Goal: Task Accomplishment & Management: Manage account settings

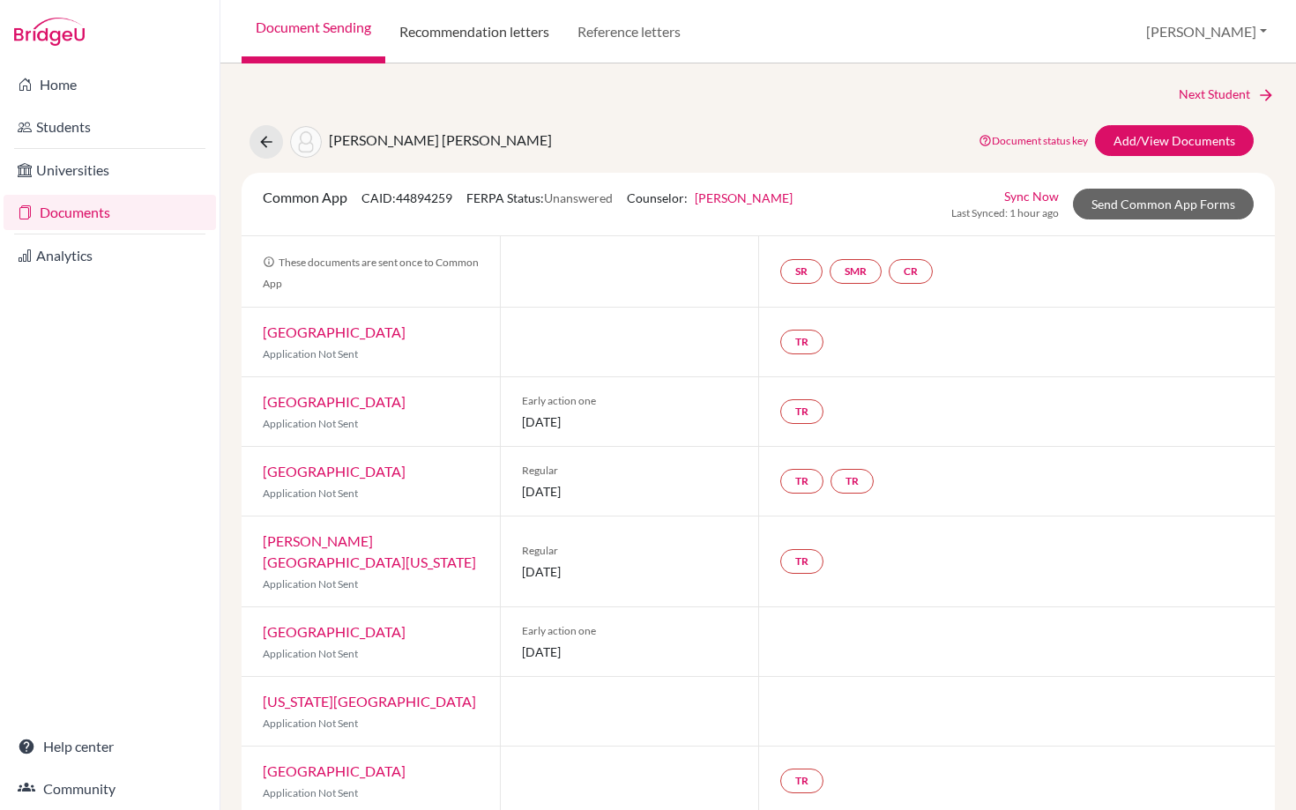
scroll to position [563, 0]
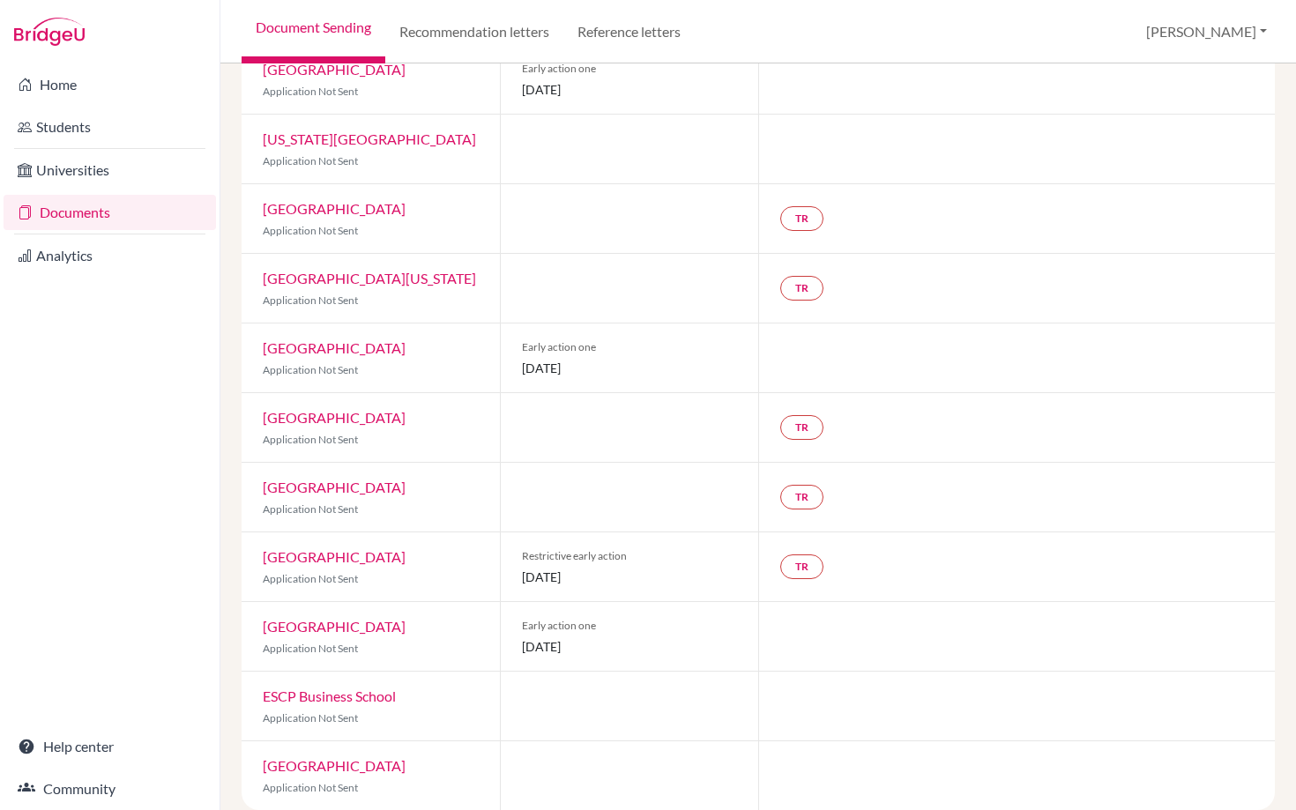
click at [80, 374] on div "Home Students Universities Documents Analytics Help center Community" at bounding box center [110, 436] width 220 height 747
click at [59, 72] on link "Home" at bounding box center [110, 84] width 212 height 35
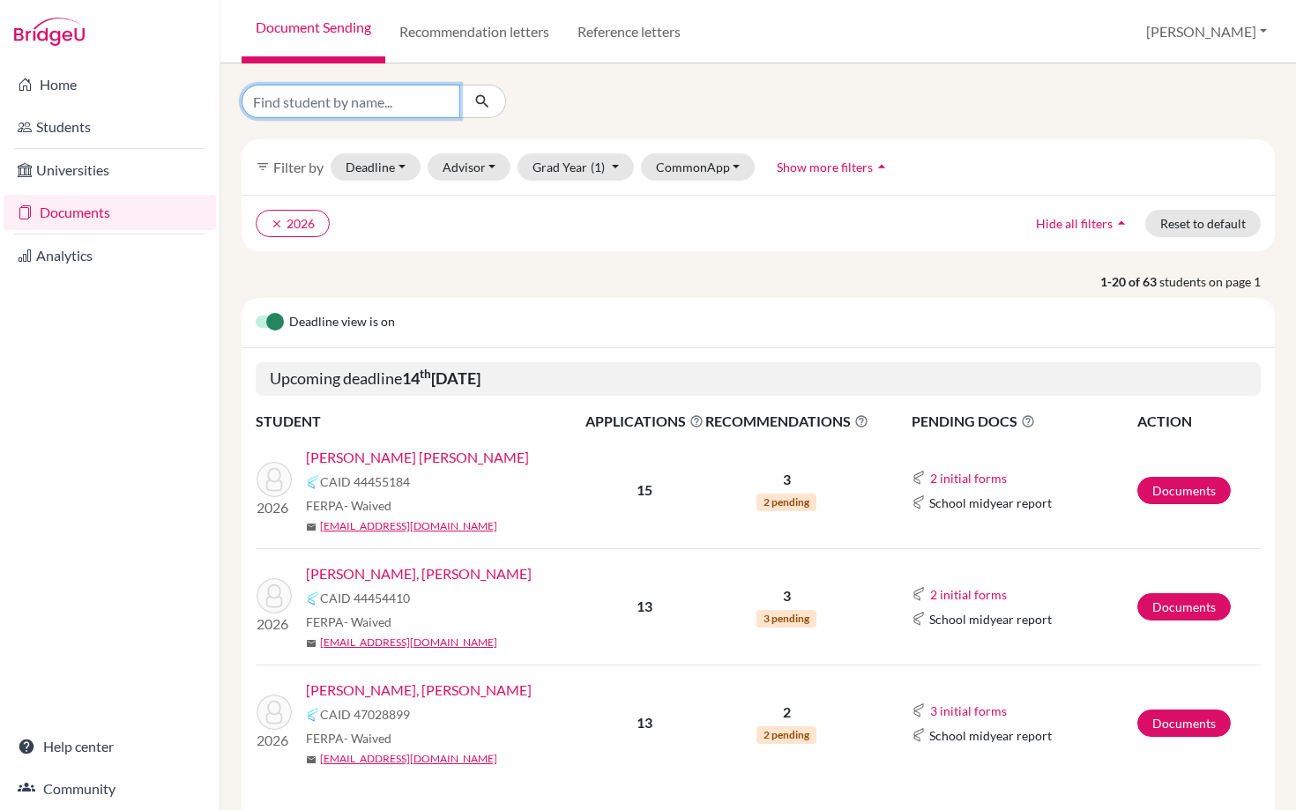
click at [327, 101] on input "Find student by name..." at bounding box center [351, 102] width 219 height 34
type input "[PERSON_NAME]"
click button "submit" at bounding box center [482, 102] width 47 height 34
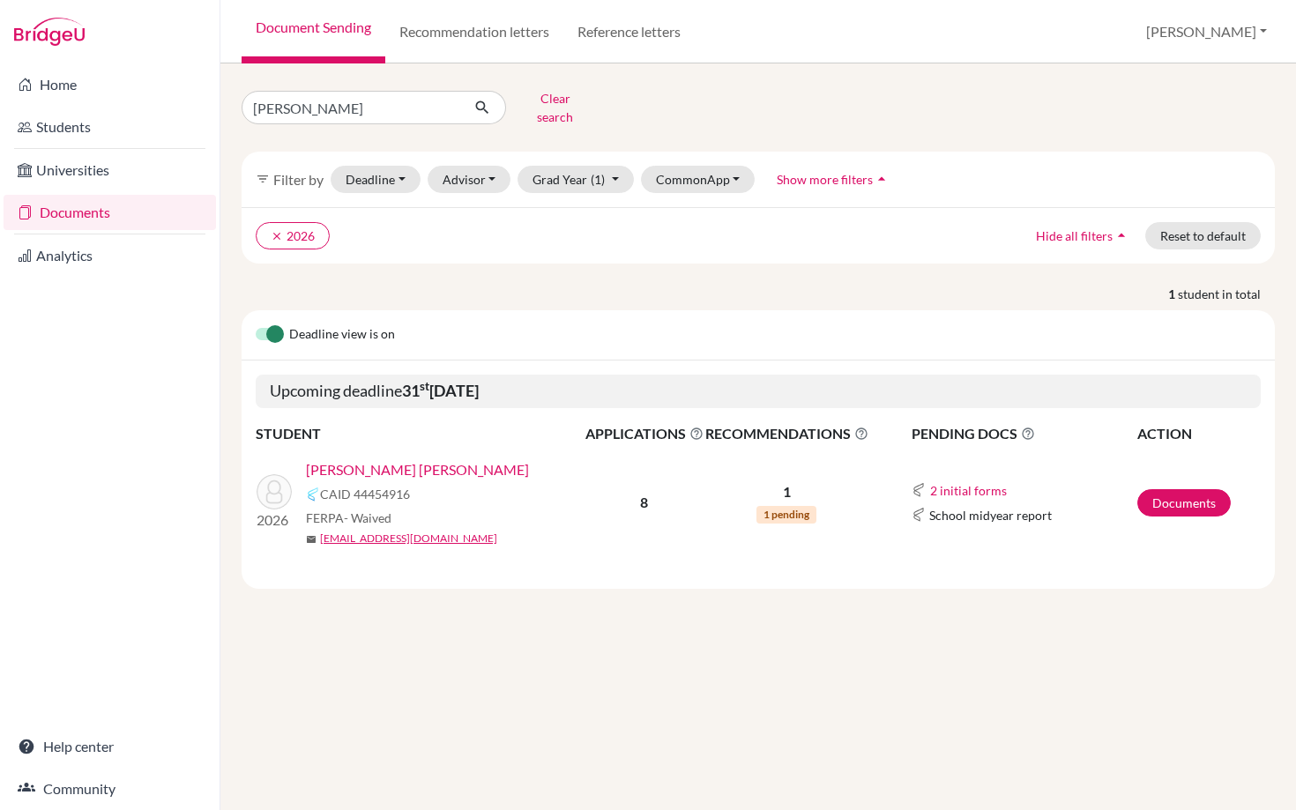
click at [411, 459] on link "[PERSON_NAME] [PERSON_NAME]" at bounding box center [417, 469] width 223 height 21
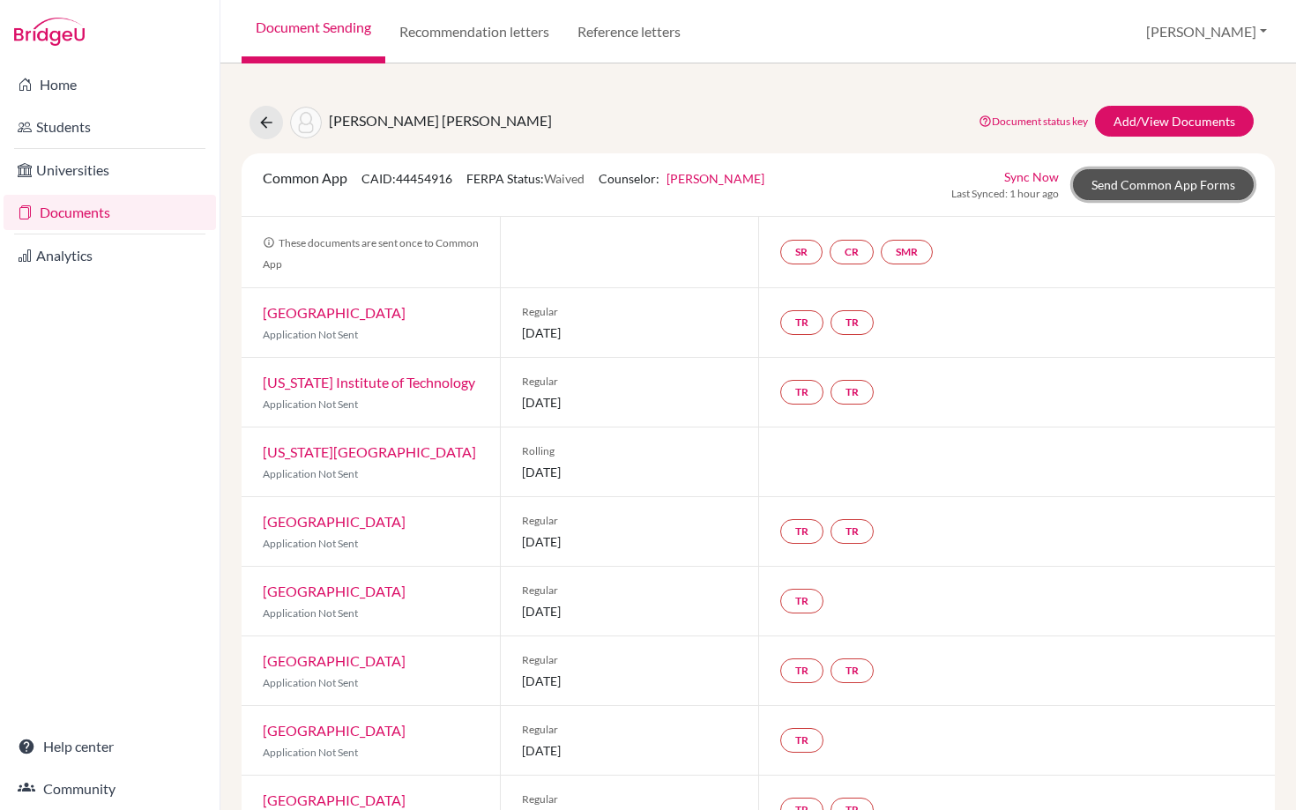
click at [1128, 180] on link "Send Common App Forms" at bounding box center [1163, 184] width 181 height 31
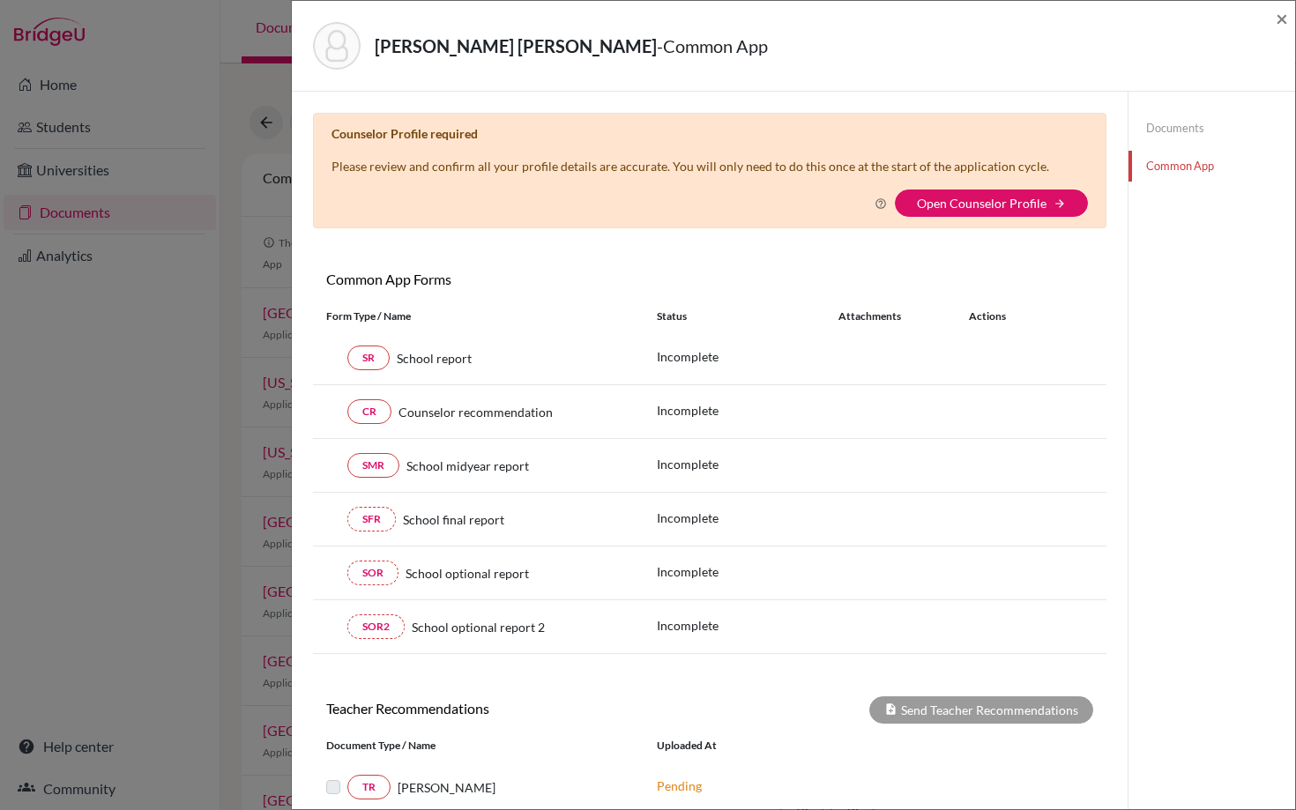
click at [1194, 132] on link "Documents" at bounding box center [1212, 128] width 167 height 31
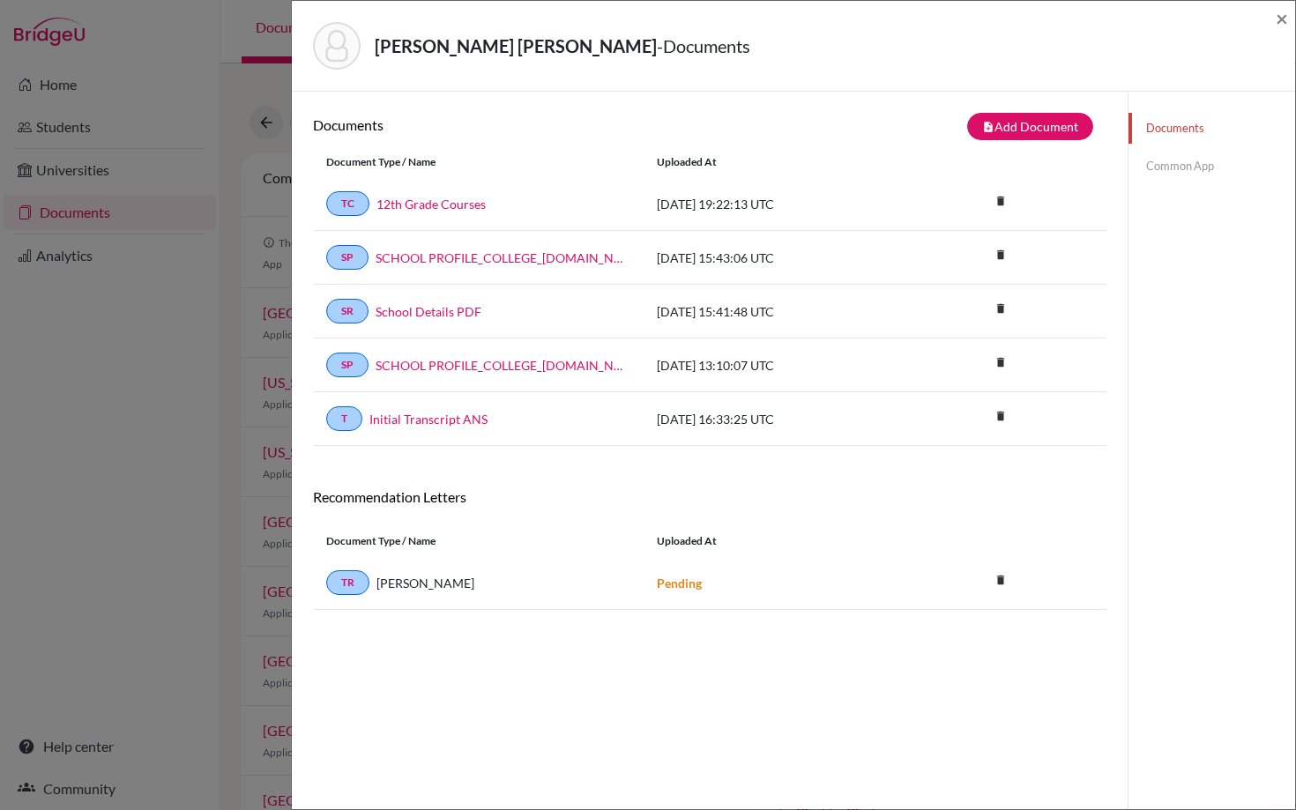
click at [101, 400] on div "Rodriguez Gutierrez, Luis David - Documents × Documents note_add Add Document D…" at bounding box center [648, 405] width 1296 height 810
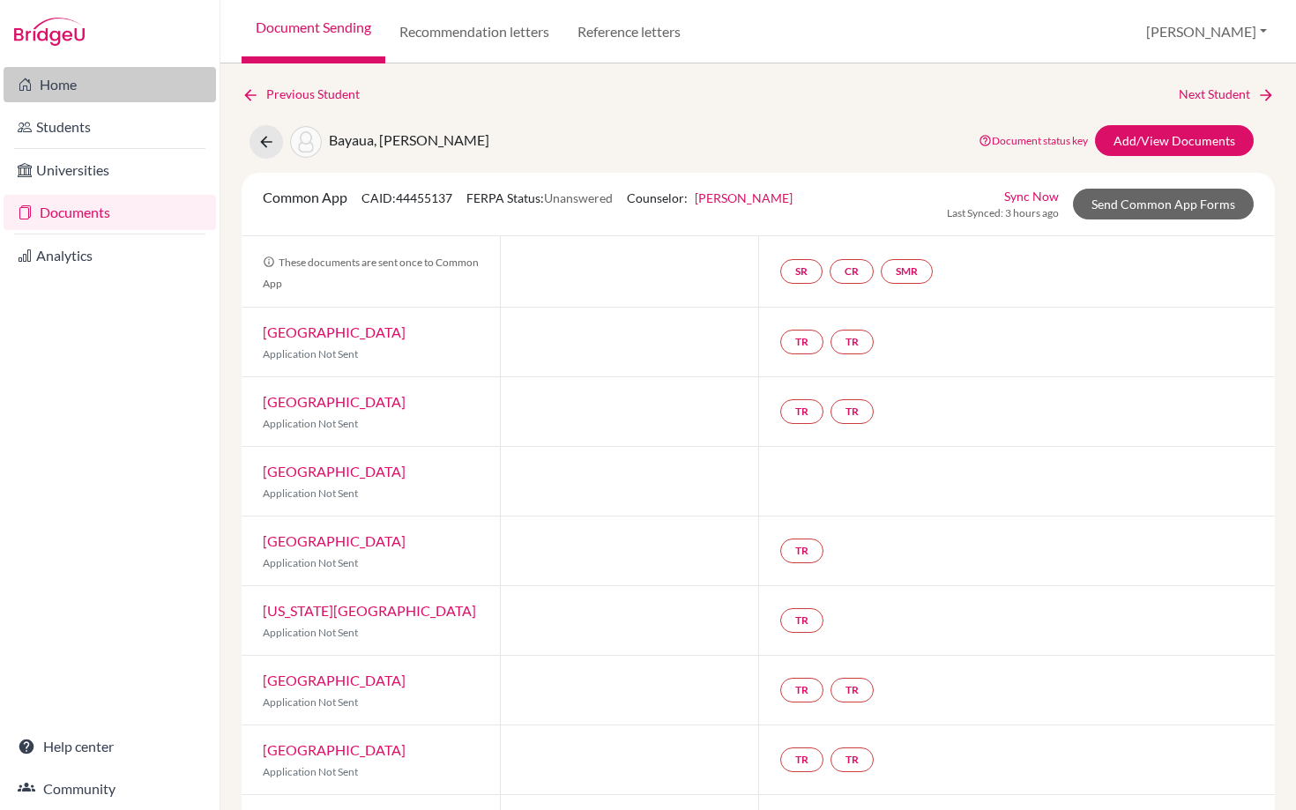
click at [44, 80] on link "Home" at bounding box center [110, 84] width 212 height 35
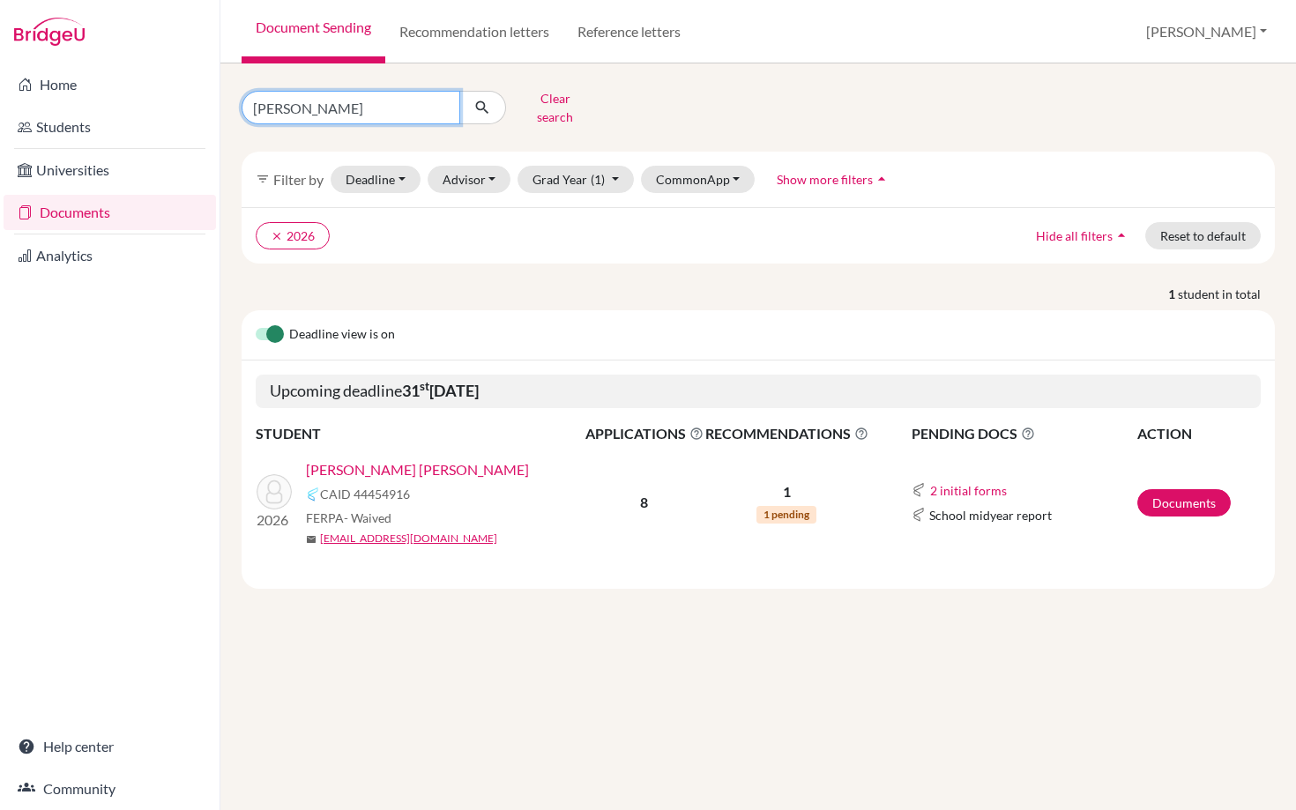
drag, startPoint x: 286, startPoint y: 101, endPoint x: 242, endPoint y: 101, distance: 43.2
click at [242, 101] on input "[PERSON_NAME]" at bounding box center [351, 108] width 219 height 34
type input "idacelia"
click button "submit" at bounding box center [482, 108] width 47 height 34
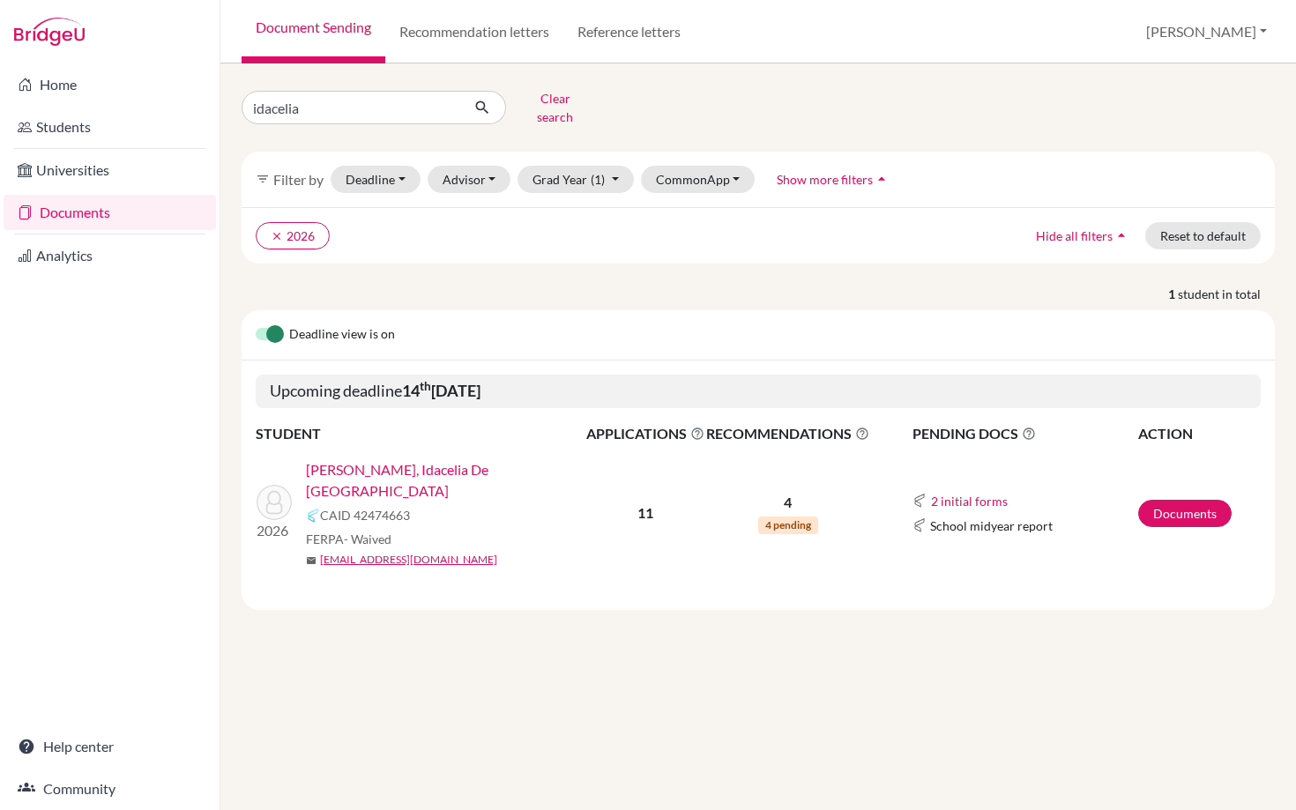
click at [475, 459] on link "[PERSON_NAME], Idacelia De [GEOGRAPHIC_DATA]" at bounding box center [452, 480] width 292 height 42
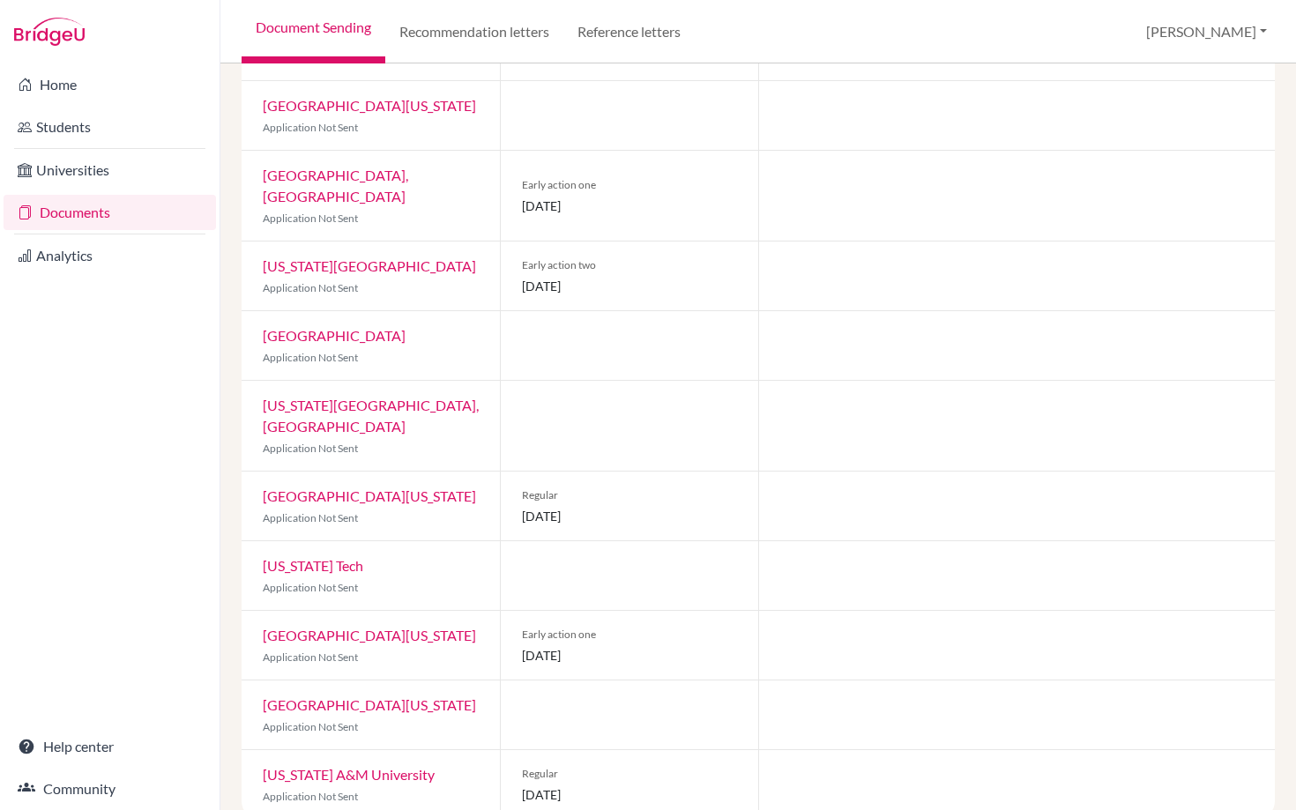
scroll to position [328, 0]
